Goal: Transaction & Acquisition: Obtain resource

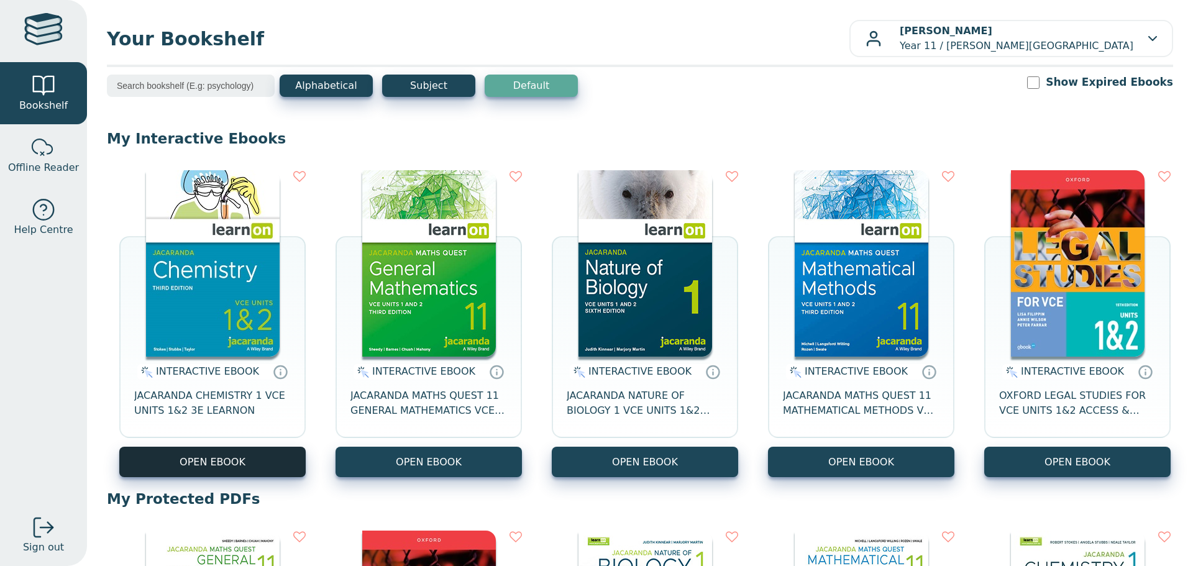
click at [198, 461] on button "OPEN EBOOK" at bounding box center [212, 462] width 186 height 30
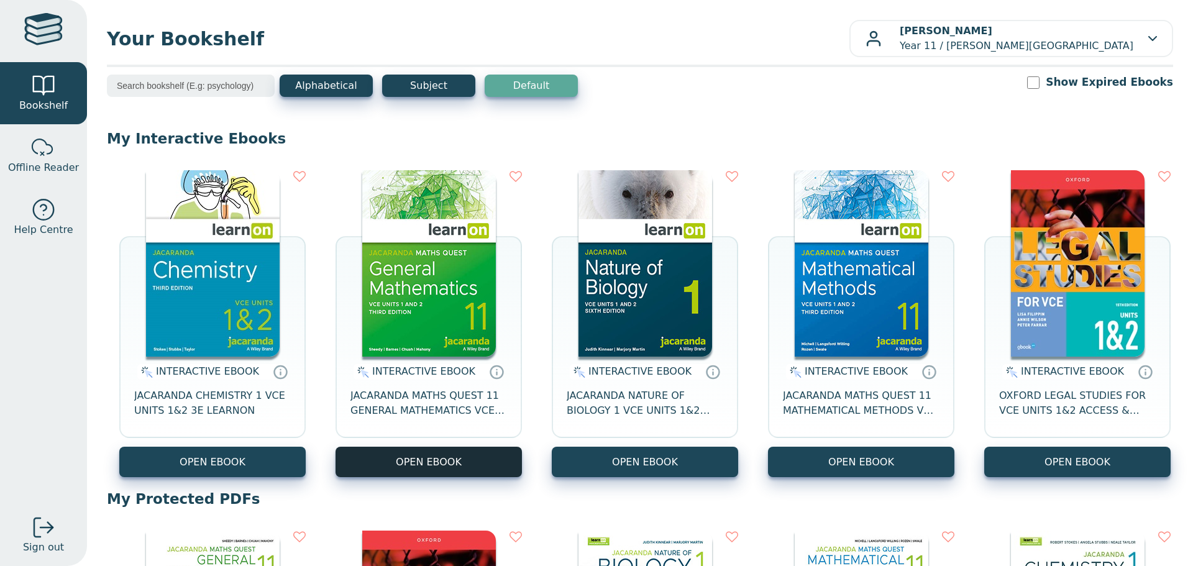
click at [449, 455] on button "OPEN EBOOK" at bounding box center [429, 462] width 186 height 30
